Goal: Find specific page/section: Find specific page/section

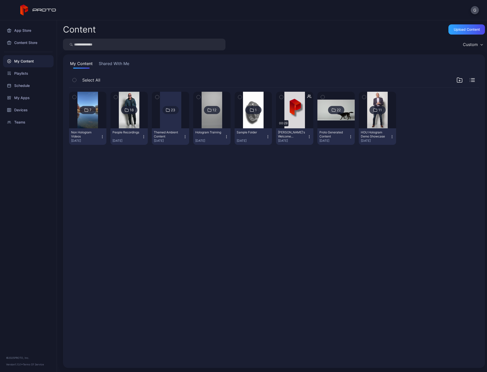
click at [167, 108] on icon at bounding box center [168, 110] width 4 height 6
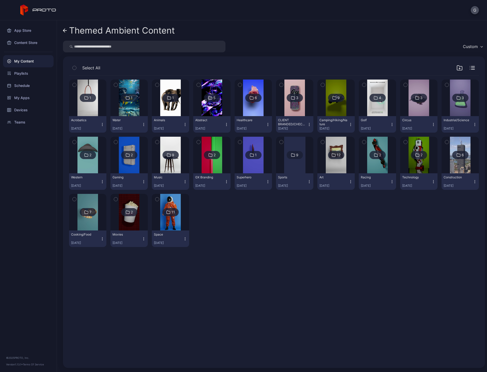
click at [163, 47] on input "search" at bounding box center [144, 47] width 162 height 12
type input "*****"
click at [175, 218] on img at bounding box center [170, 212] width 21 height 37
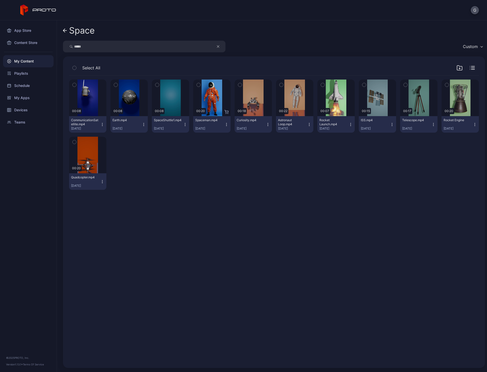
click at [181, 205] on div "Preview 00:08 CommunicationSatellite.mp4 [DATE] Preview 00:08 Earth.mp4 [DATE] …" at bounding box center [274, 218] width 418 height 294
click at [245, 215] on div "Preview 00:08 CommunicationSatellite.mp4 [DATE] Preview 00:08 Earth.mp4 [DATE] …" at bounding box center [274, 218] width 418 height 294
click at [322, 98] on div "Preview" at bounding box center [335, 97] width 37 height 37
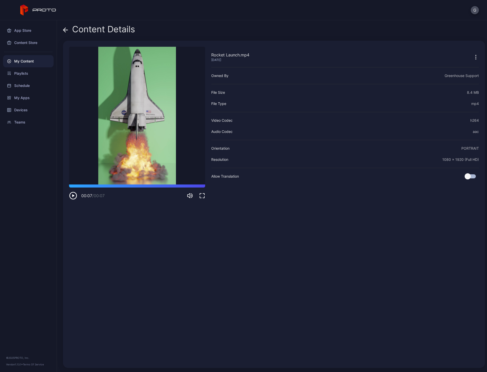
click at [71, 198] on icon "button" at bounding box center [73, 195] width 7 height 7
click at [71, 196] on icon "button" at bounding box center [73, 195] width 8 height 8
click at [298, 22] on div "Content Details Rocket Launch.mp4 [DATE] Sorry, your browser doesn‘t support em…" at bounding box center [272, 195] width 430 height 351
